Goal: Task Accomplishment & Management: Manage account settings

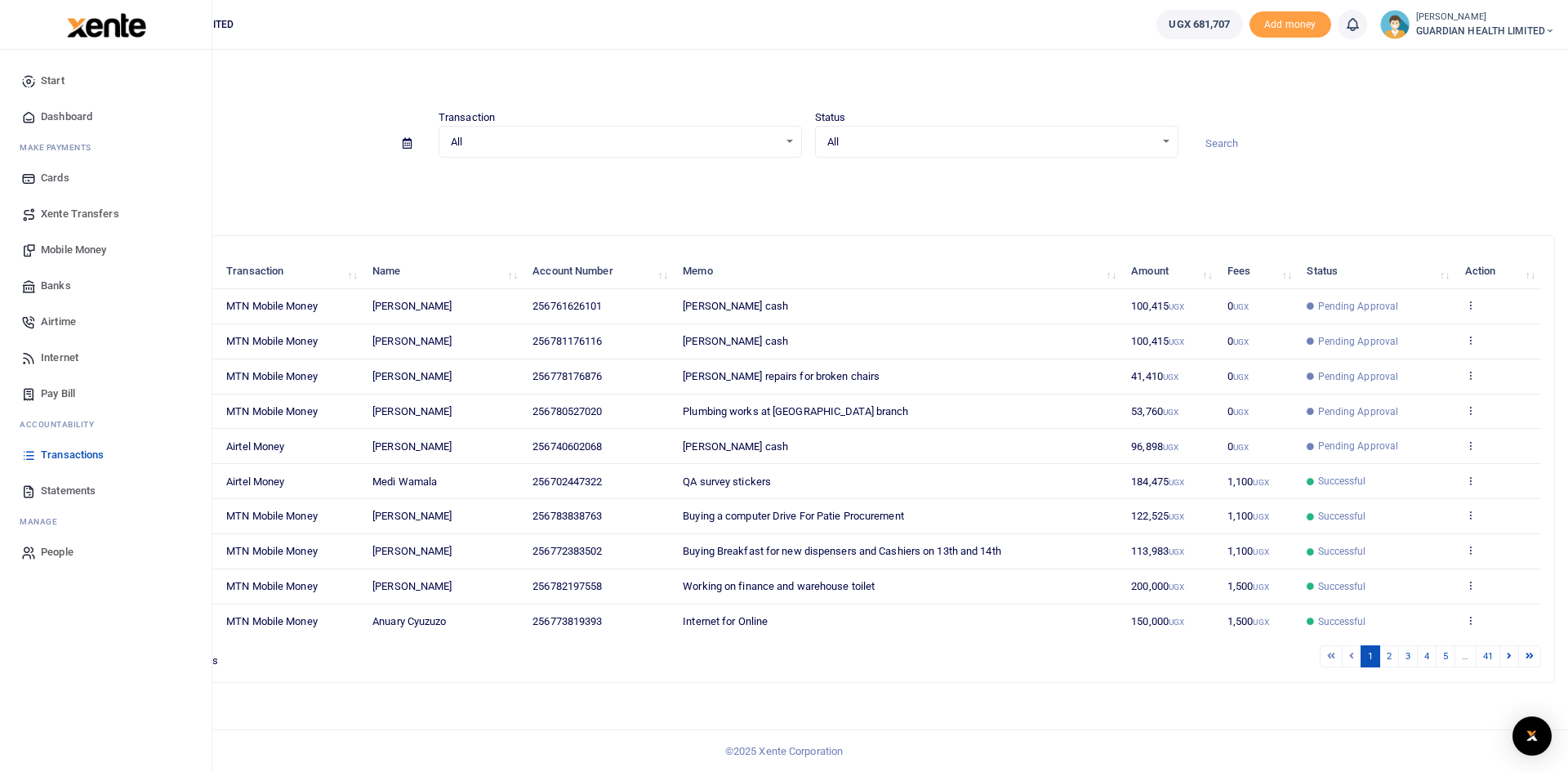
click at [69, 486] on span "Statements" at bounding box center [68, 490] width 55 height 16
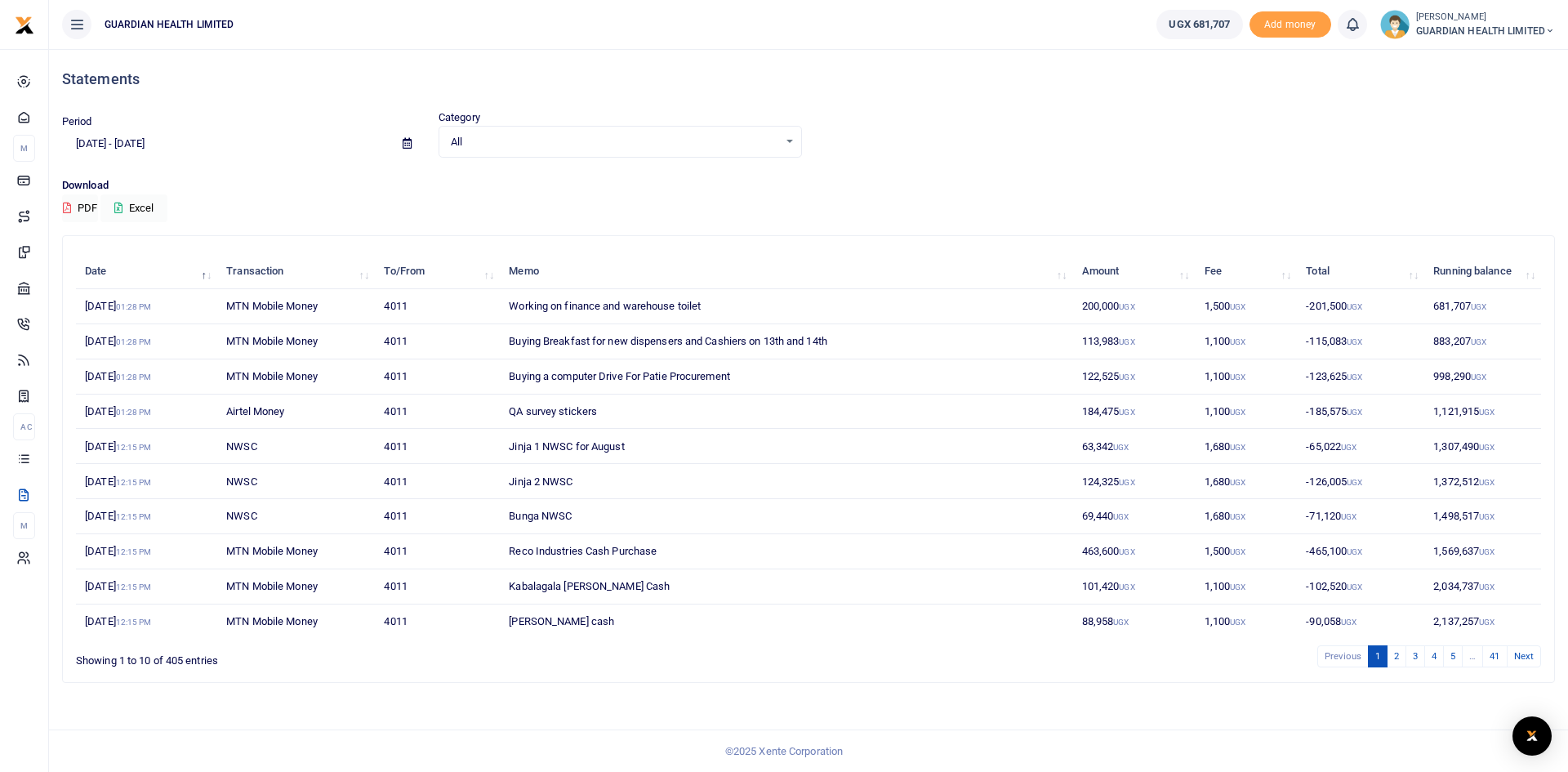
click at [408, 146] on icon at bounding box center [407, 142] width 9 height 10
click at [107, 223] on li "Last 7 Days" at bounding box center [120, 227] width 114 height 25
click at [216, 143] on input "08/12/2025 - 08/18/2025" at bounding box center [226, 143] width 328 height 27
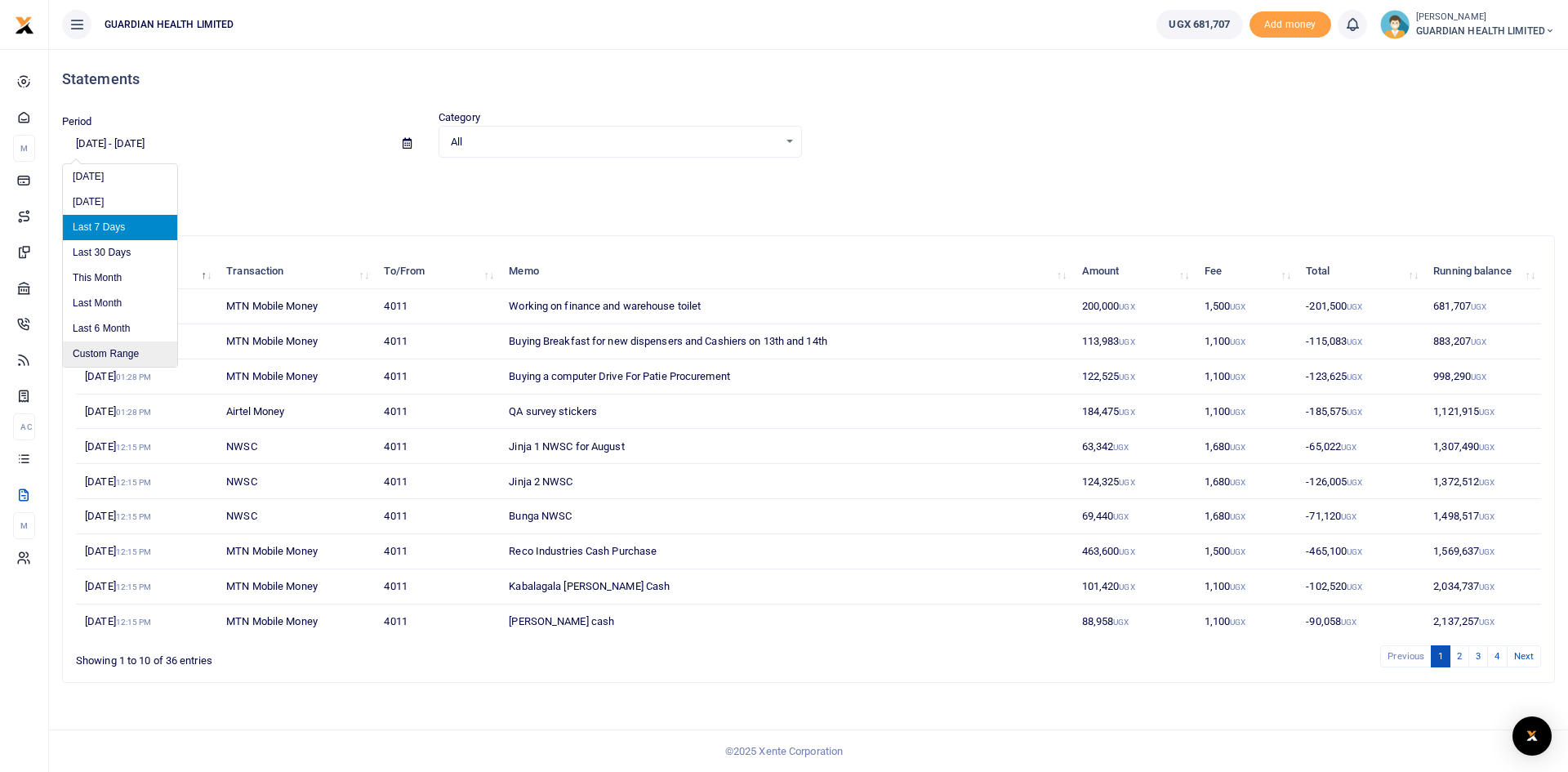
click at [116, 353] on li "Custom Range" at bounding box center [120, 353] width 114 height 25
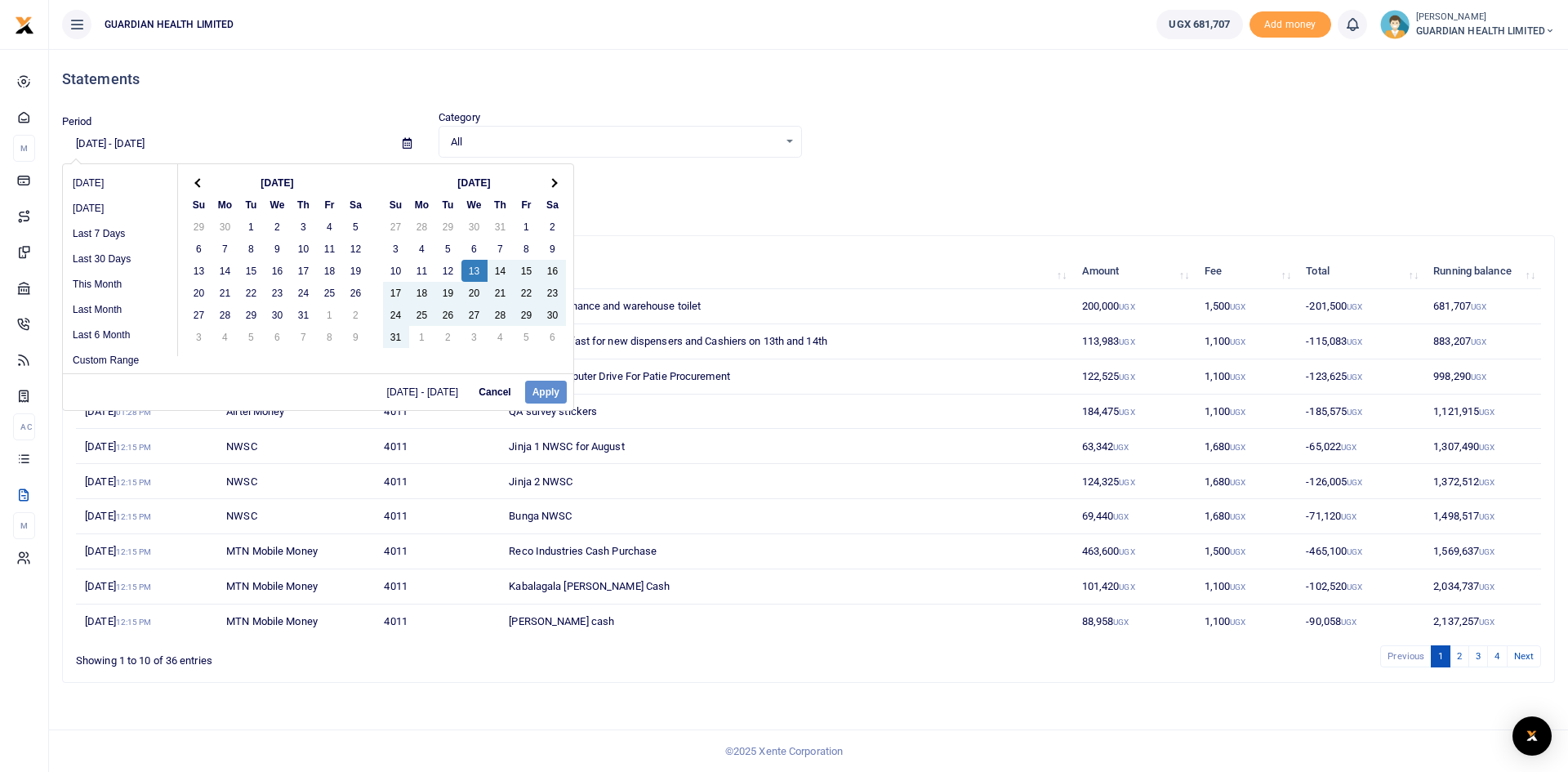
click at [540, 391] on div "08/12/2025 - 08/18/2025 Cancel Apply" at bounding box center [318, 391] width 511 height 37
click at [558, 186] on th at bounding box center [553, 182] width 26 height 22
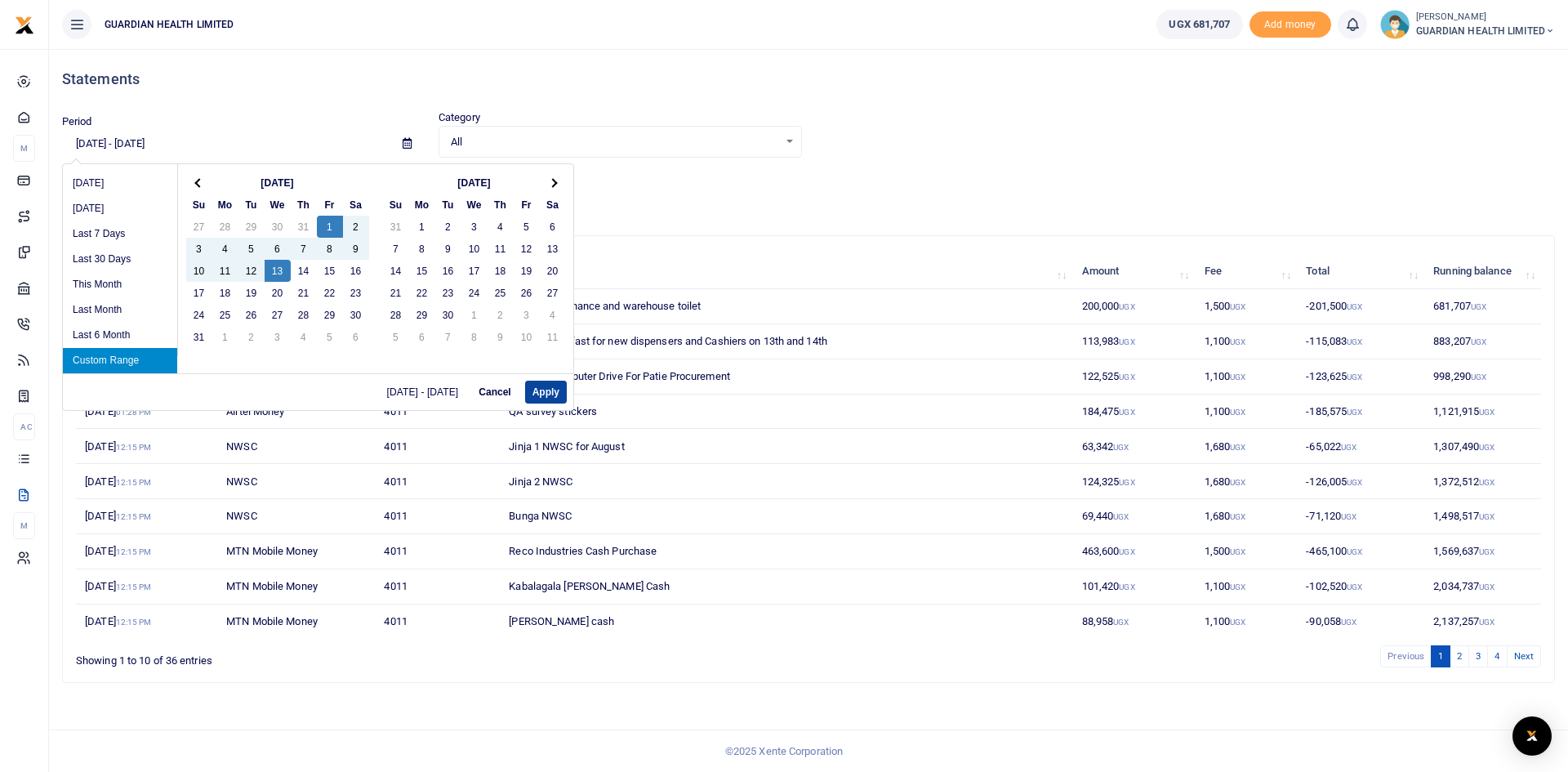
click at [536, 386] on button "Apply" at bounding box center [546, 392] width 41 height 23
type input "08/01/2025 - 08/13/2025"
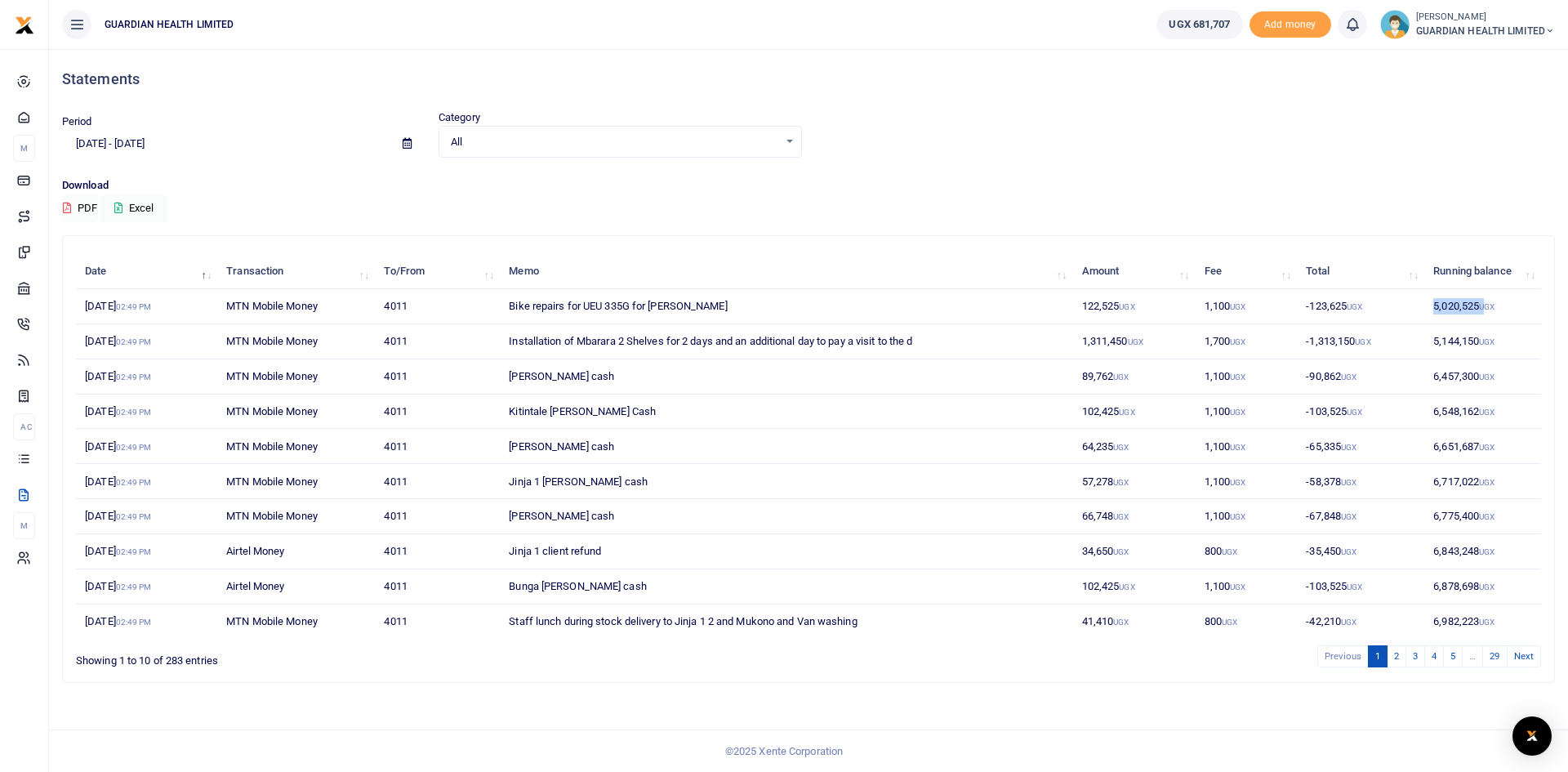
drag, startPoint x: 1429, startPoint y: 312, endPoint x: 1484, endPoint y: 314, distance: 55.0
click at [1484, 314] on td "5,020,525 UGX" at bounding box center [1483, 306] width 117 height 35
drag, startPoint x: 422, startPoint y: 180, endPoint x: 420, endPoint y: 162, distance: 18.1
click at [422, 180] on p "Download" at bounding box center [808, 186] width 1493 height 17
click at [408, 148] on icon at bounding box center [407, 142] width 9 height 10
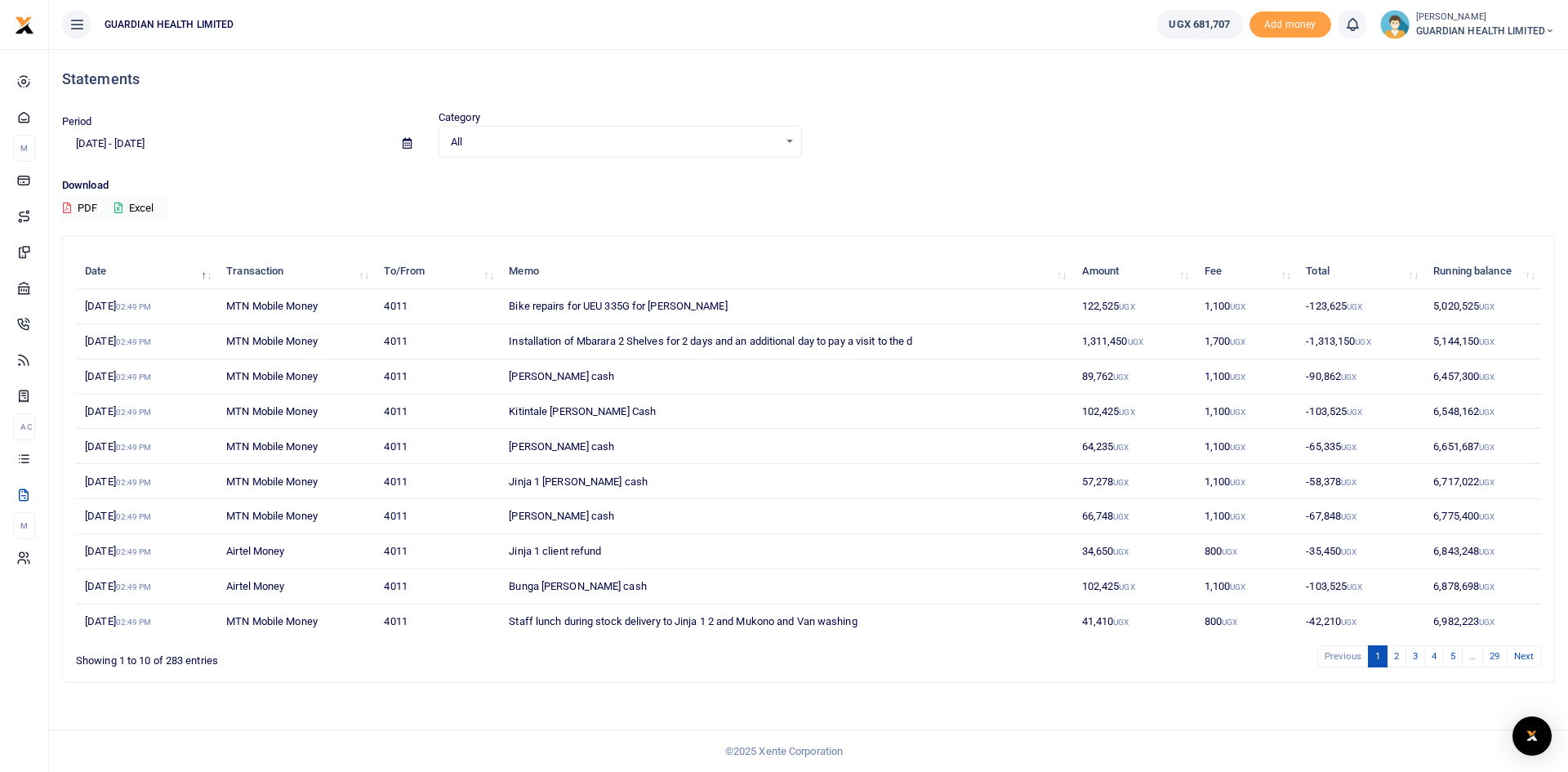
click at [743, 162] on div "Period 08/01/2025 - 08/13/2025 Category All Select an option... All Credit Debi…" at bounding box center [808, 143] width 1506 height 68
